Goal: Information Seeking & Learning: Learn about a topic

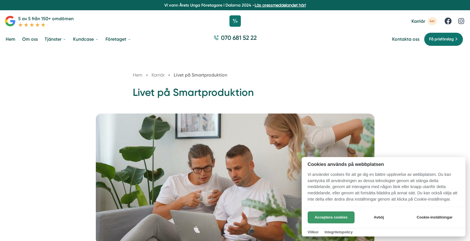
click at [337, 215] on button "Acceptera cookies" at bounding box center [331, 217] width 47 height 12
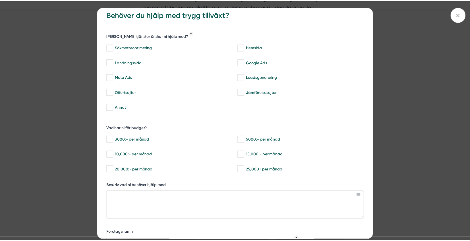
scroll to position [9, 0]
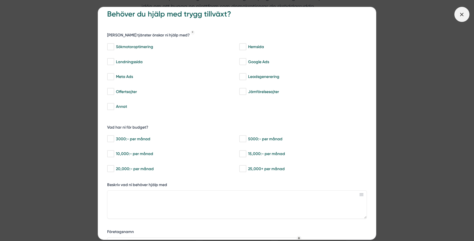
click at [463, 14] on icon at bounding box center [462, 14] width 6 height 6
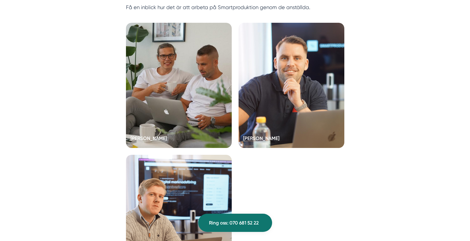
scroll to position [1594, 0]
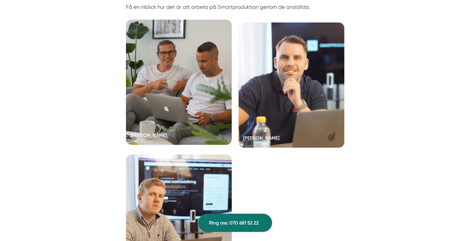
click at [159, 135] on h5 "Victor Blomberg" at bounding box center [148, 135] width 36 height 9
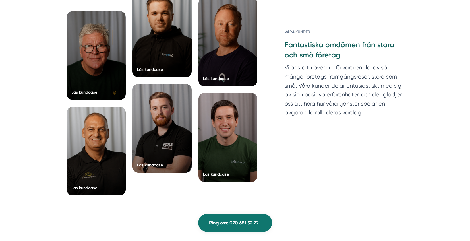
scroll to position [836, 0]
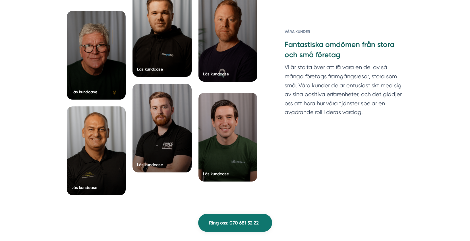
click at [215, 71] on div "Läs kundcase" at bounding box center [216, 74] width 26 height 6
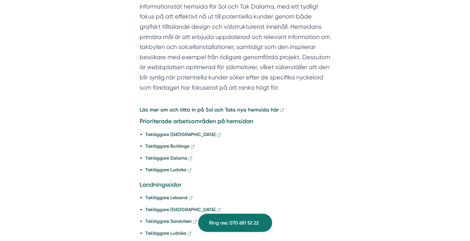
scroll to position [775, 0]
click at [280, 107] on icon at bounding box center [282, 109] width 4 height 4
